Goal: Task Accomplishment & Management: Manage account settings

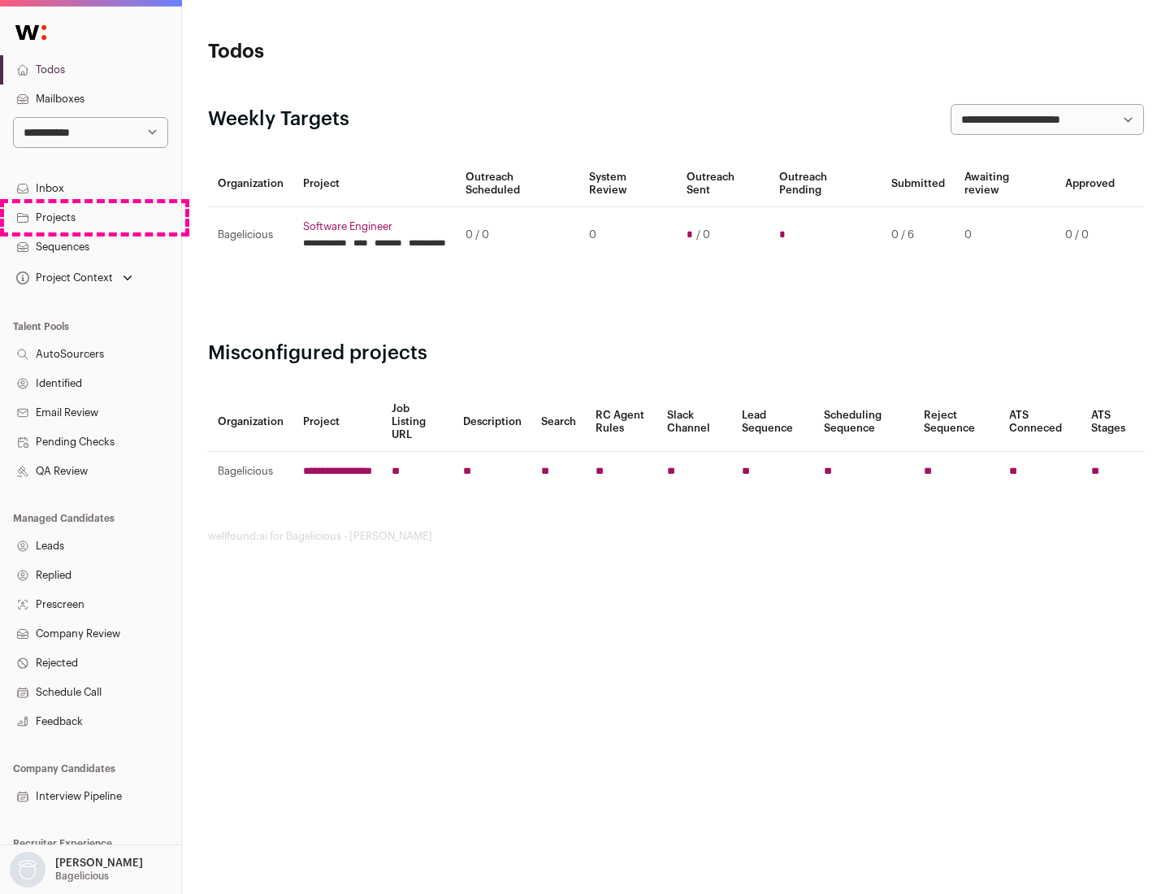
click at [90, 217] on link "Projects" at bounding box center [90, 217] width 181 height 29
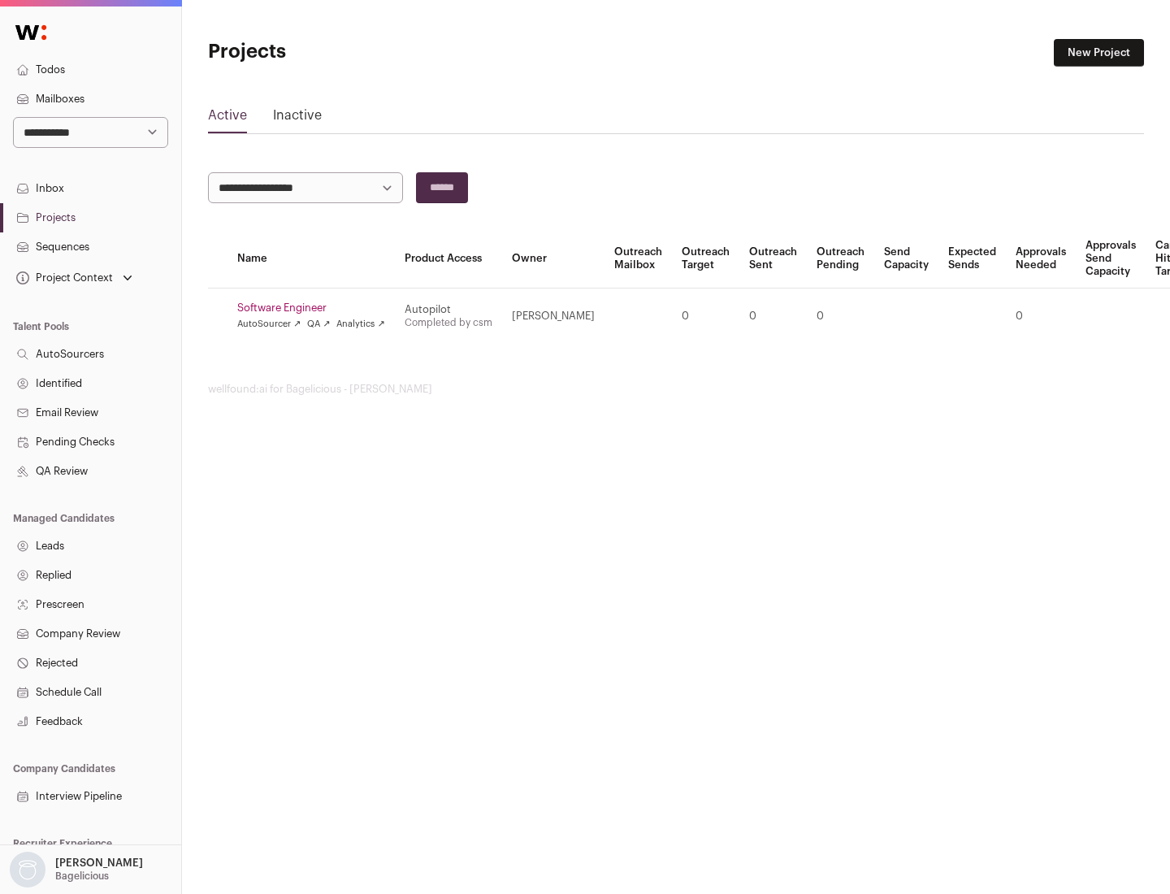
click at [316, 308] on link "Software Engineer" at bounding box center [311, 307] width 148 height 13
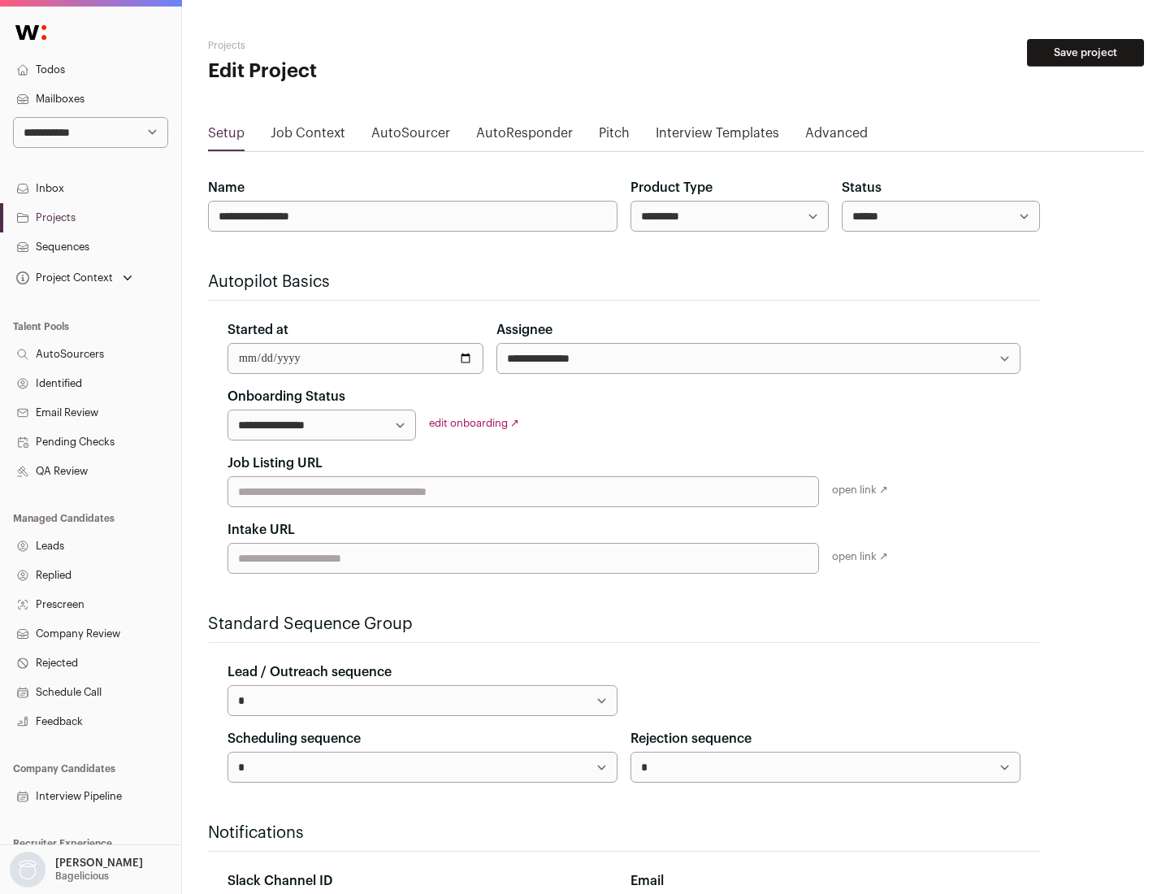
click at [1086, 53] on button "Save project" at bounding box center [1085, 53] width 117 height 28
